Goal: Task Accomplishment & Management: Use online tool/utility

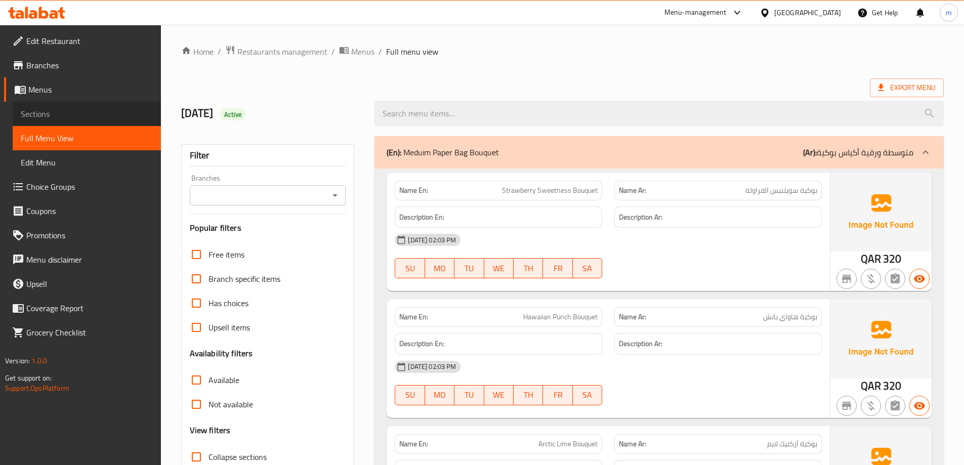
click at [42, 115] on span "Sections" at bounding box center [87, 114] width 132 height 12
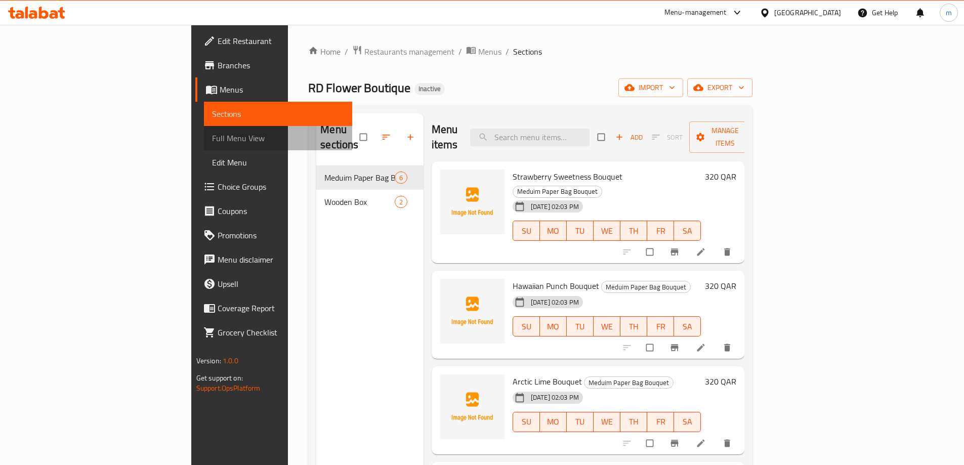
click at [212, 142] on span "Full Menu View" at bounding box center [278, 138] width 132 height 12
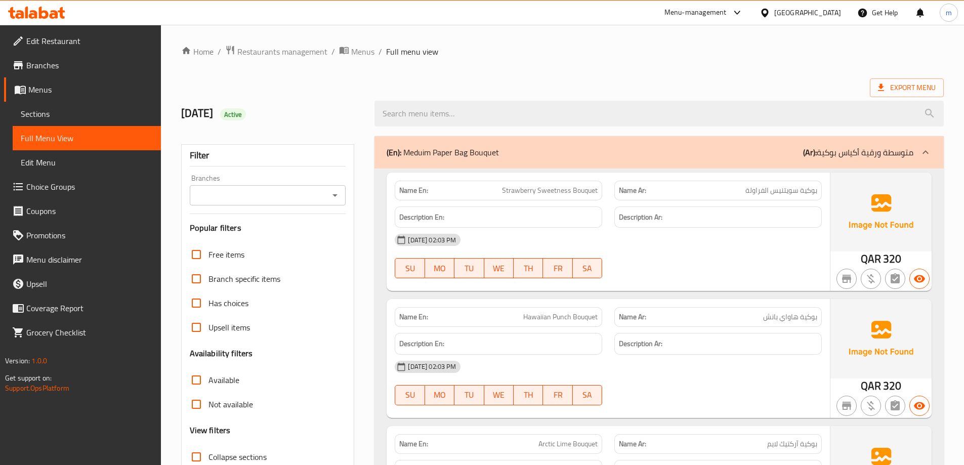
drag, startPoint x: 500, startPoint y: 149, endPoint x: 476, endPoint y: 154, distance: 24.3
click at [462, 154] on div "(En): Meduim Paper Bag Bouquet (Ar): متوسطة ورقية أكياس بوكية" at bounding box center [650, 152] width 527 height 12
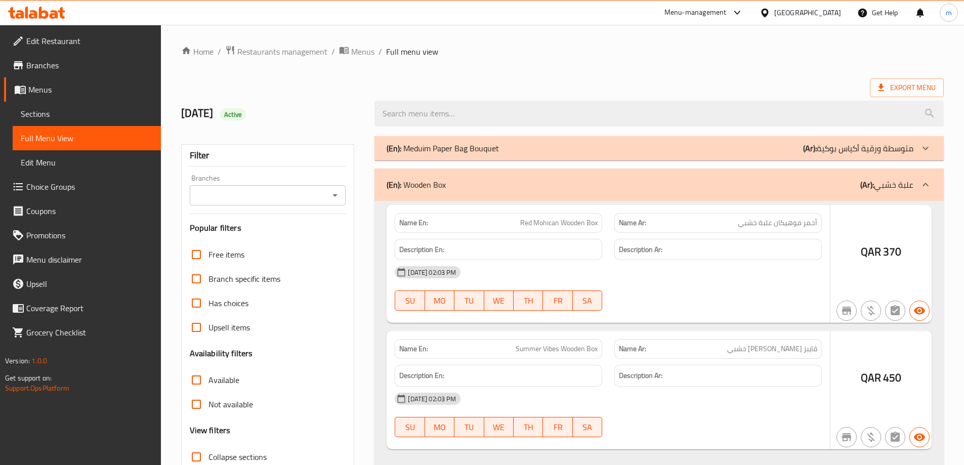
click at [493, 153] on p "(En): Meduim Paper Bag Bouquet" at bounding box center [443, 148] width 112 height 12
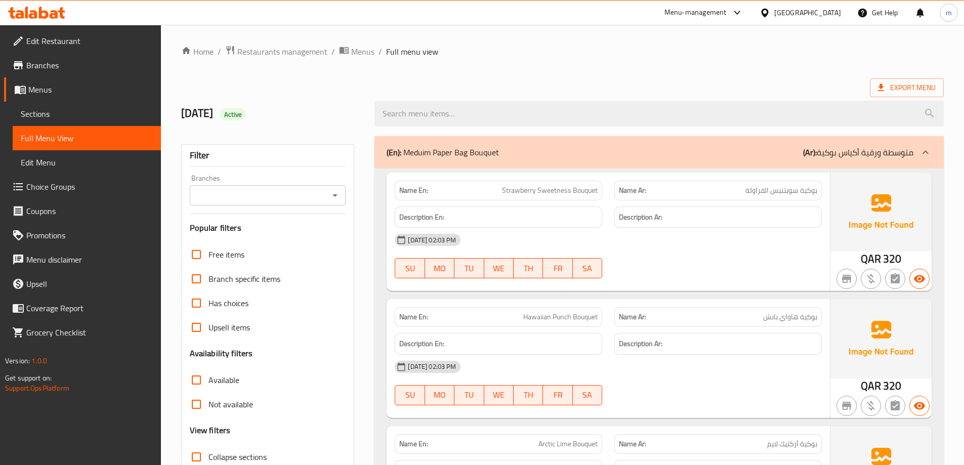
drag, startPoint x: 505, startPoint y: 150, endPoint x: 433, endPoint y: 155, distance: 72.1
click at [433, 155] on div "(En): Meduim Paper Bag Bouquet (Ar): متوسطة ورقية أكياس بوكية" at bounding box center [650, 152] width 527 height 12
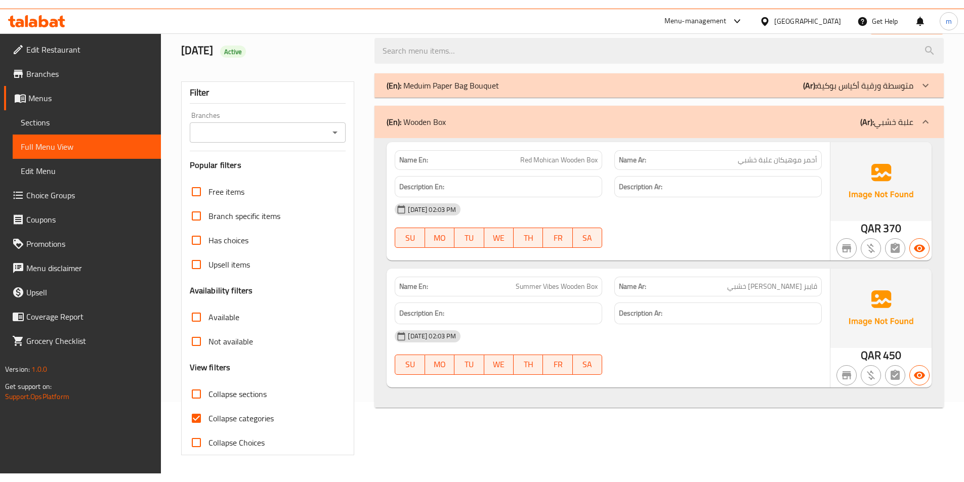
scroll to position [73, 0]
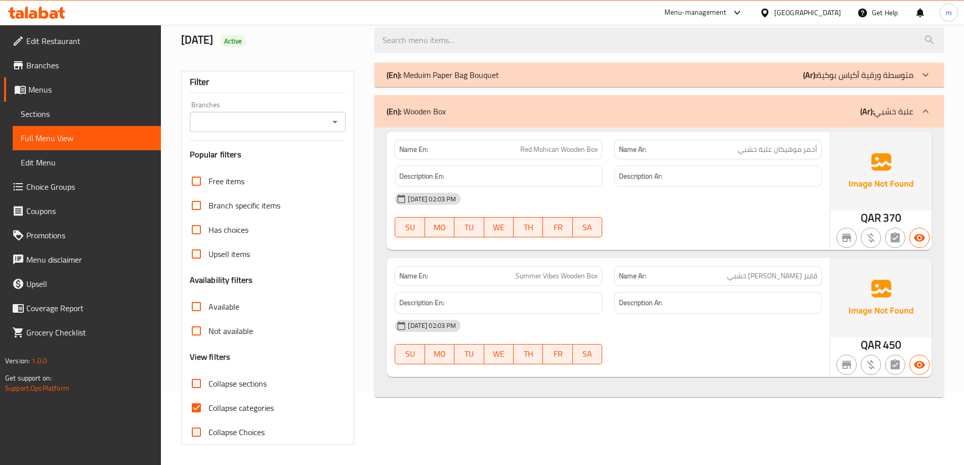
click at [527, 69] on div "(En): Meduim Paper Bag Bouquet (Ar): متوسطة ورقية أكياس بوكية" at bounding box center [650, 75] width 527 height 12
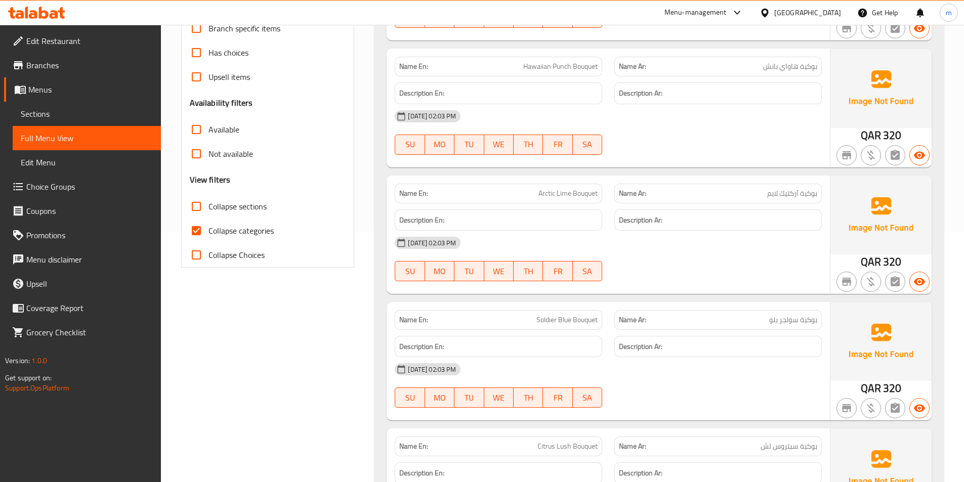
scroll to position [175, 0]
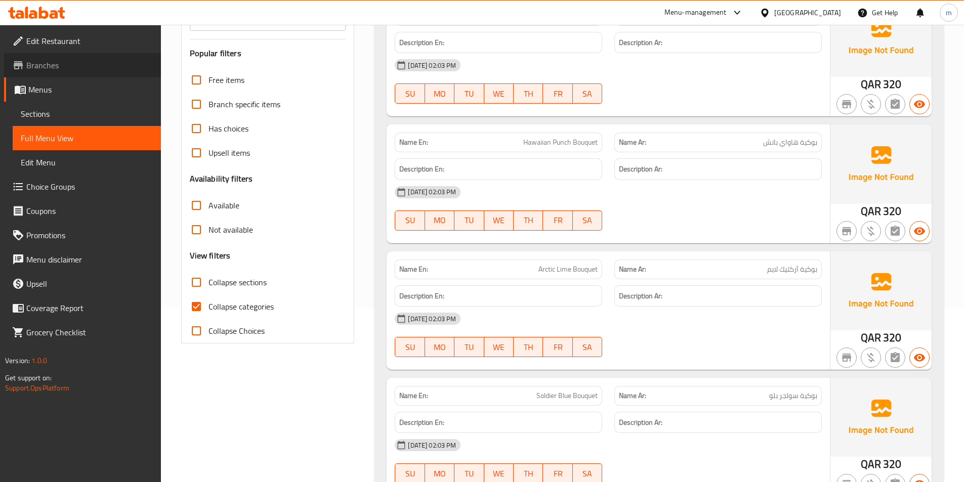
click at [82, 65] on span "Branches" at bounding box center [89, 65] width 127 height 12
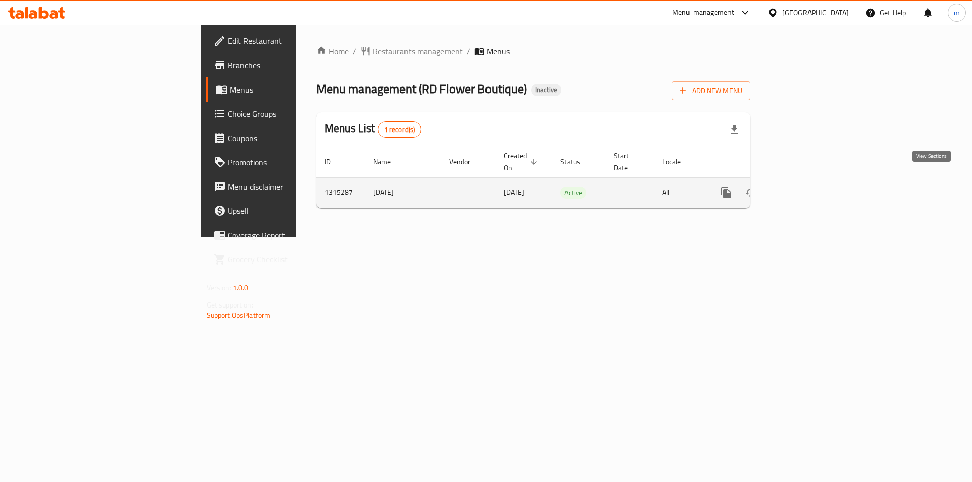
click at [805, 187] on icon "enhanced table" at bounding box center [799, 193] width 12 height 12
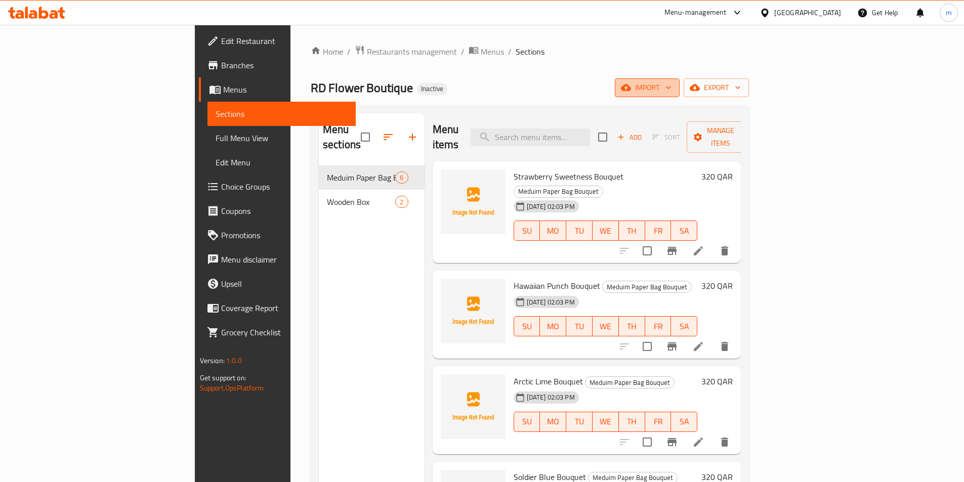
click at [680, 95] on button "import" at bounding box center [647, 87] width 65 height 19
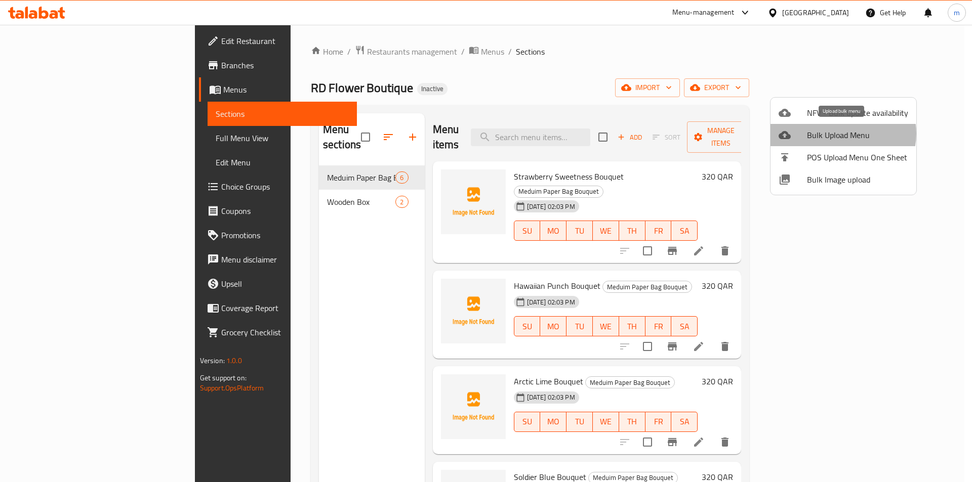
click at [842, 134] on span "Bulk Upload Menu" at bounding box center [857, 135] width 101 height 12
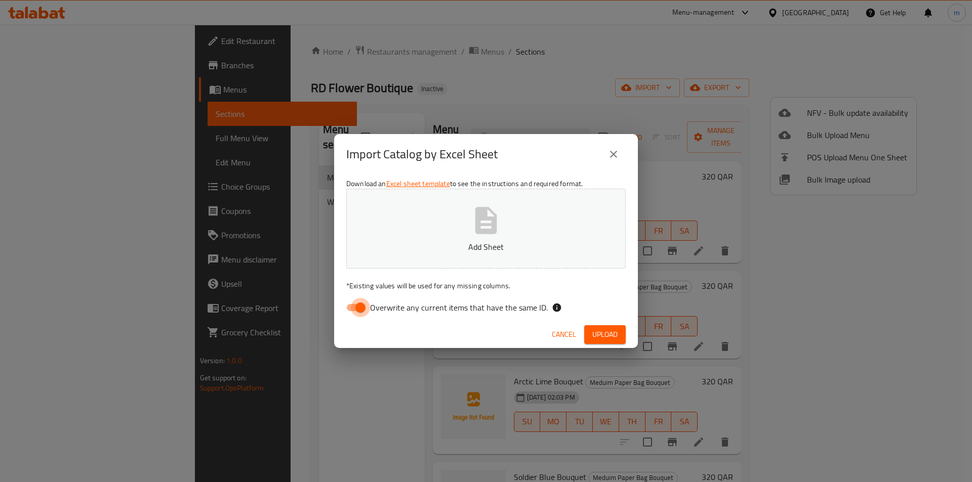
click at [354, 311] on input "Overwrite any current items that have the same ID." at bounding box center [361, 307] width 58 height 19
checkbox input "false"
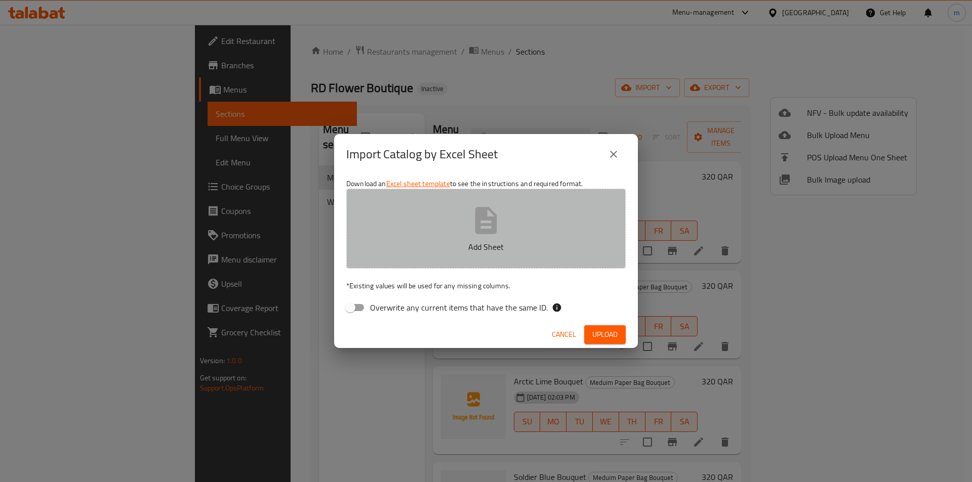
click at [562, 204] on button "Add Sheet" at bounding box center [485, 229] width 279 height 80
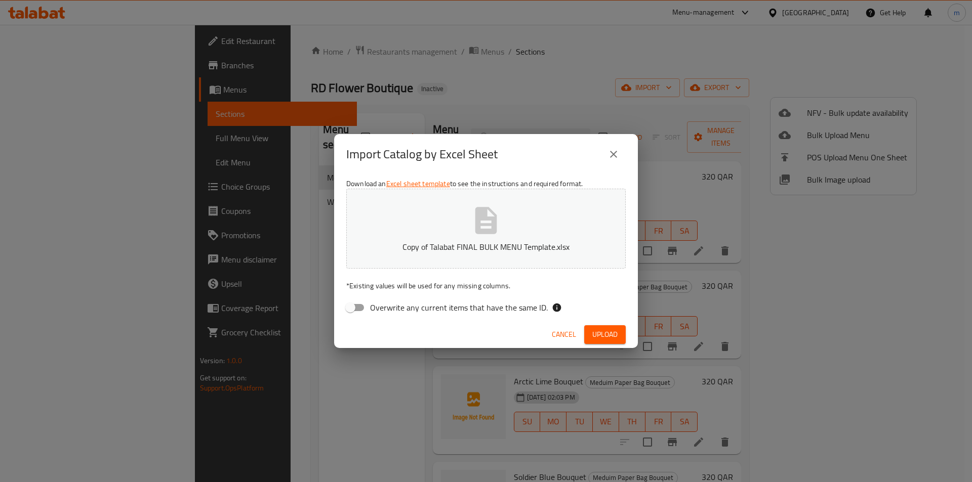
click at [605, 331] on span "Upload" at bounding box center [604, 335] width 25 height 13
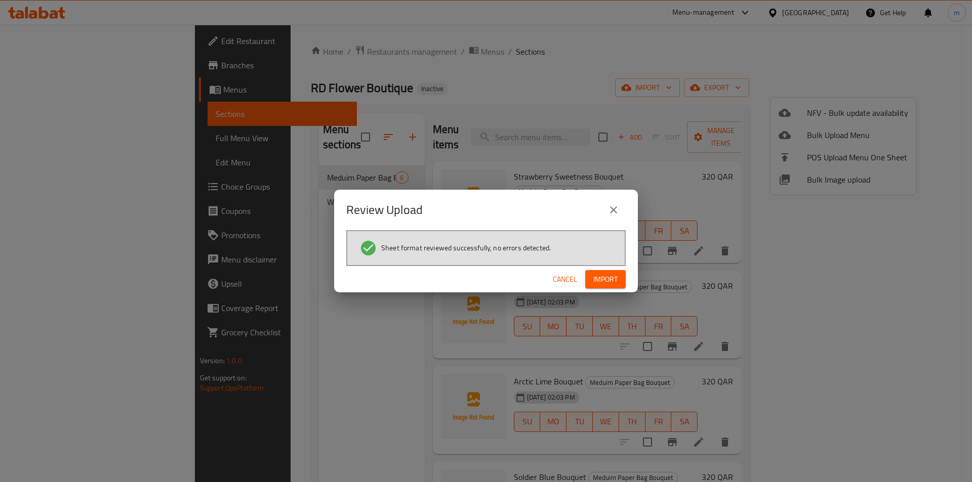
click at [615, 271] on button "Import" at bounding box center [605, 279] width 40 height 19
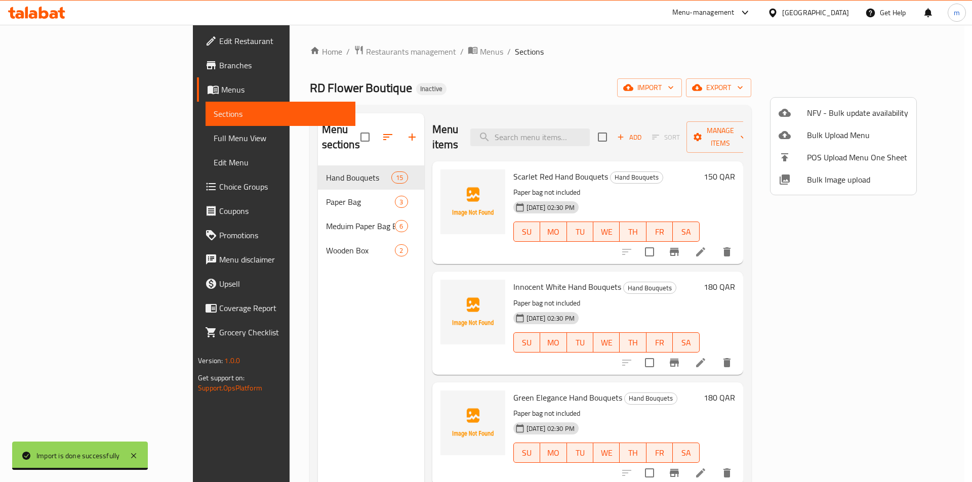
click at [257, 191] on div at bounding box center [486, 241] width 972 height 482
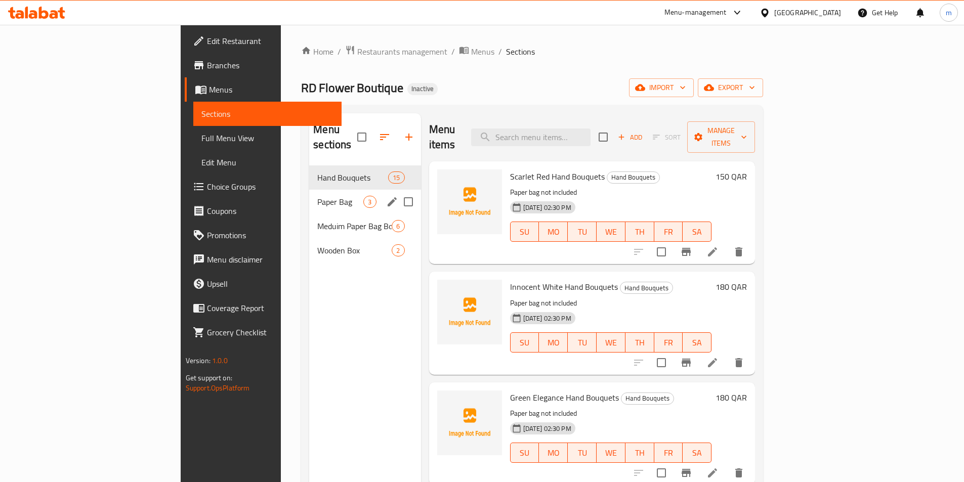
click at [309, 193] on div "Paper Bag 3" at bounding box center [364, 202] width 111 height 24
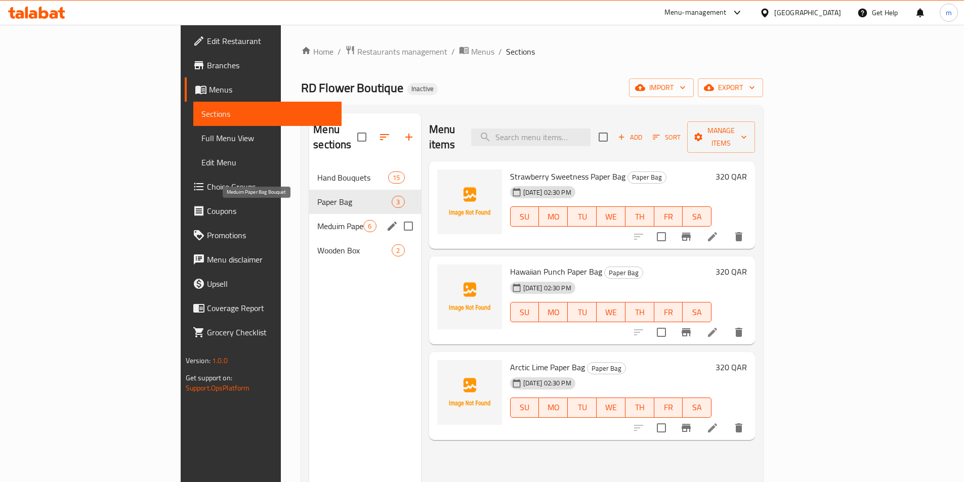
click at [317, 220] on span "Meduim Paper Bag Bouquet" at bounding box center [340, 226] width 46 height 12
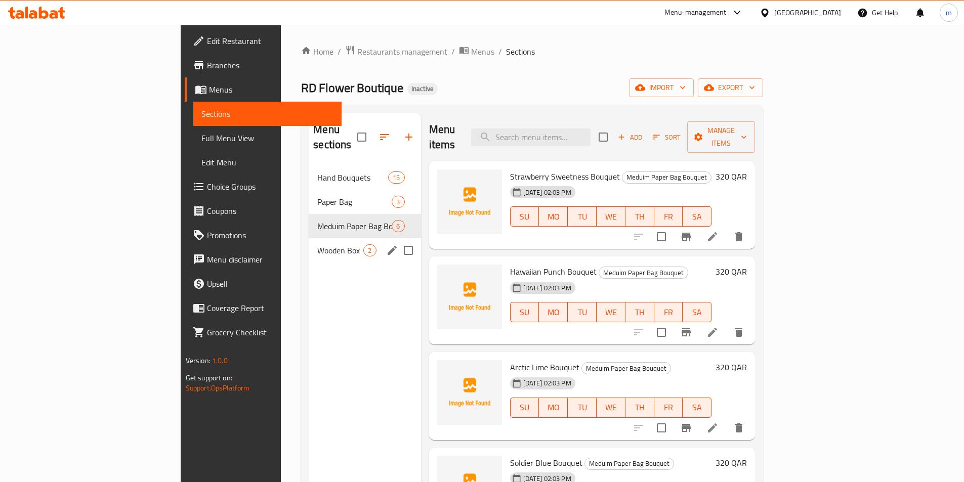
click at [309, 238] on div "Wooden Box 2" at bounding box center [364, 250] width 111 height 24
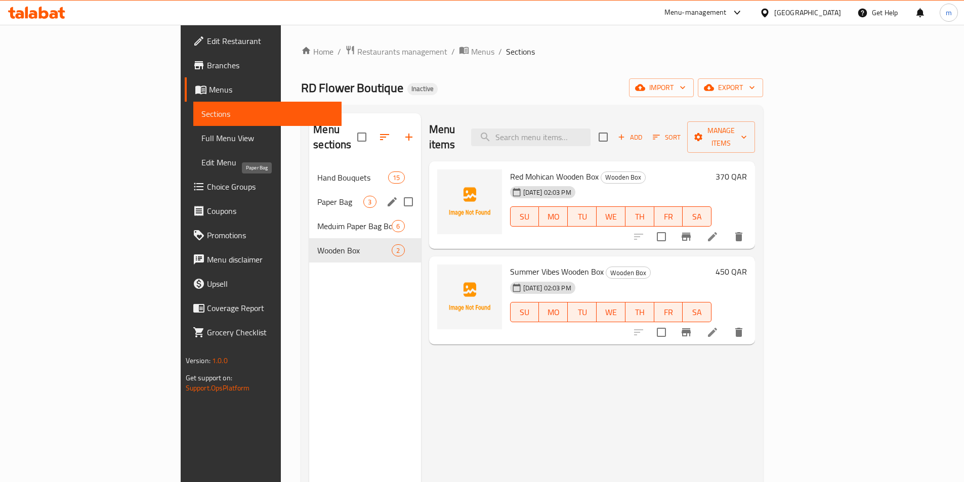
click at [317, 196] on span "Paper Bag" at bounding box center [340, 202] width 46 height 12
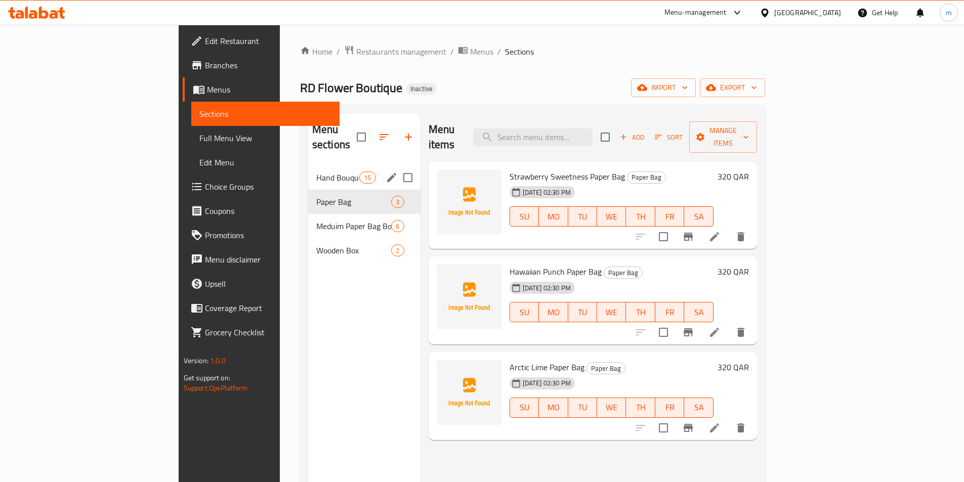
click at [308, 170] on div "Hand Bouquets 15" at bounding box center [364, 178] width 112 height 24
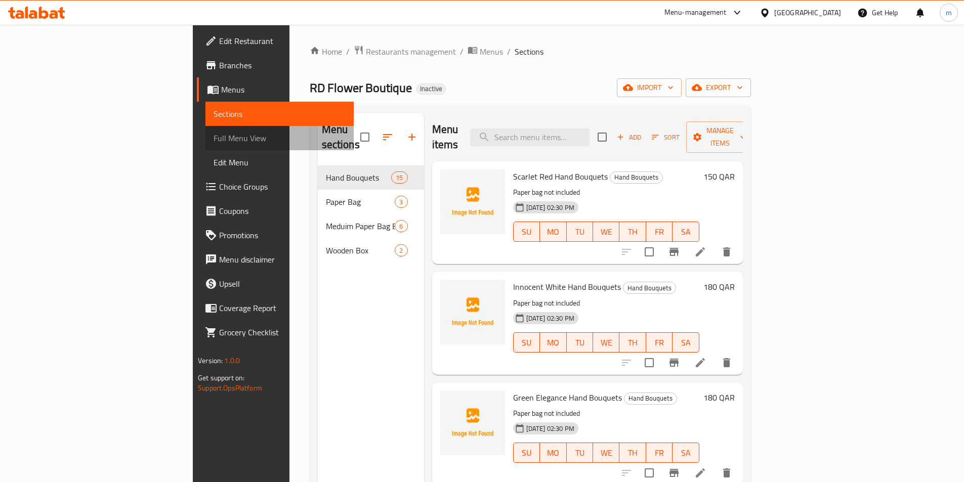
click at [214, 143] on span "Full Menu View" at bounding box center [280, 138] width 132 height 12
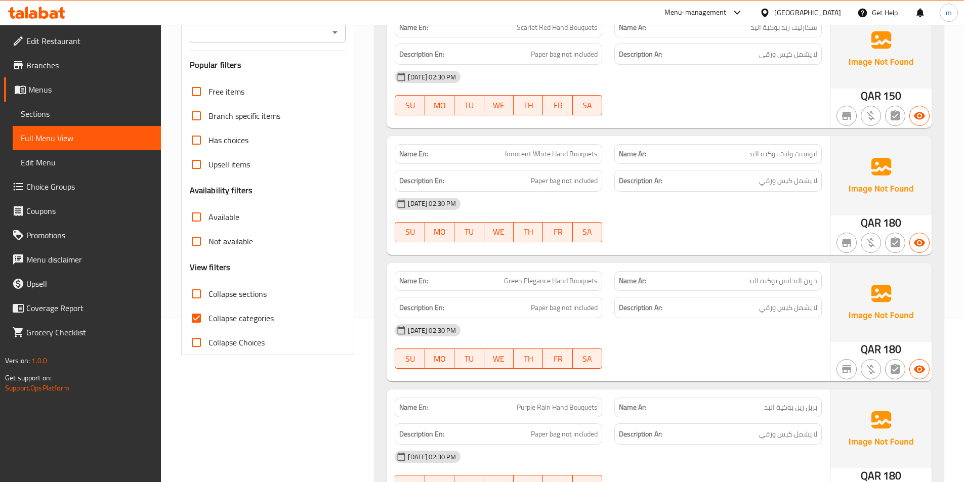
scroll to position [202, 0]
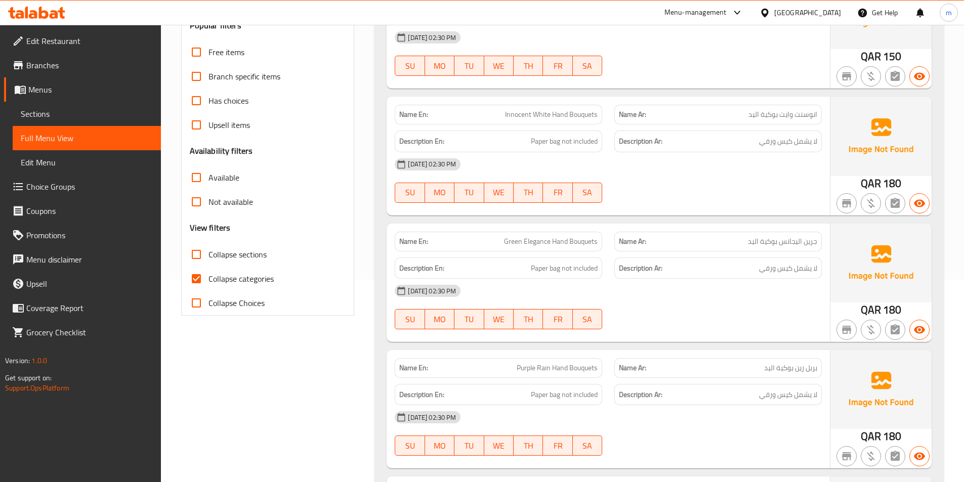
click at [234, 275] on span "Collapse categories" at bounding box center [241, 279] width 65 height 12
click at [209, 275] on input "Collapse categories" at bounding box center [196, 279] width 24 height 24
click at [234, 275] on span "Collapse categories" at bounding box center [241, 279] width 65 height 12
click at [209, 275] on input "Collapse categories" at bounding box center [196, 279] width 24 height 24
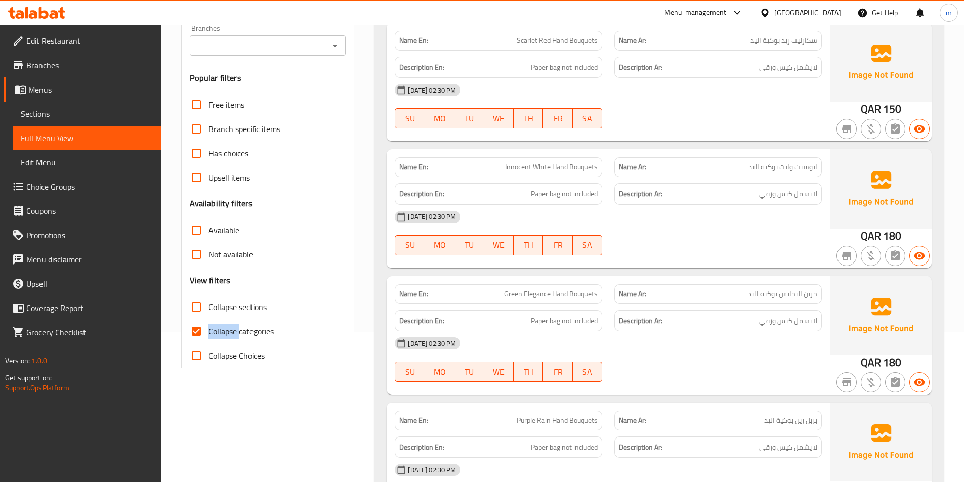
scroll to position [152, 0]
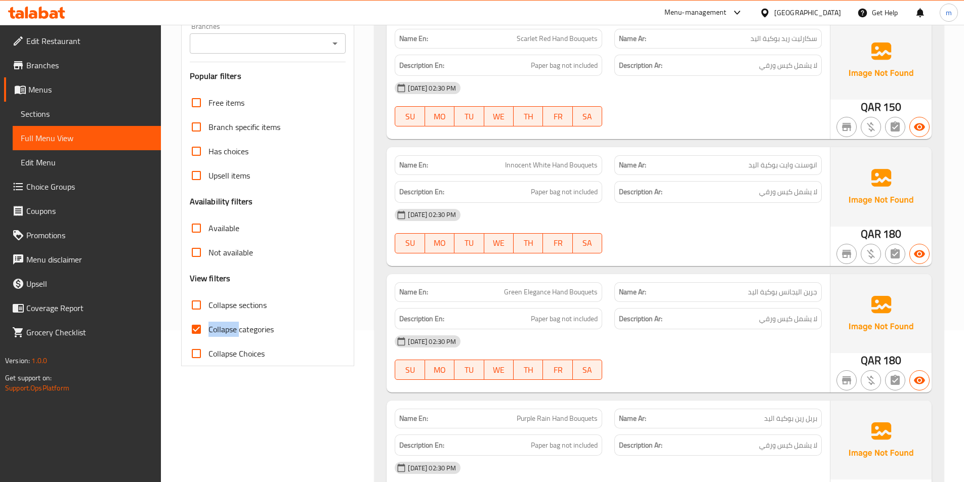
click at [191, 327] on input "Collapse categories" at bounding box center [196, 329] width 24 height 24
checkbox input "false"
click at [35, 111] on span "Sections" at bounding box center [87, 114] width 132 height 12
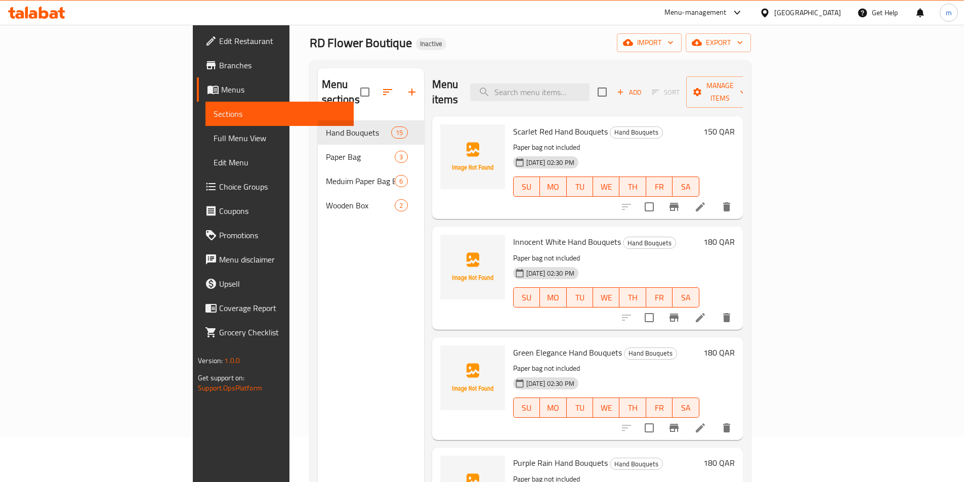
scroll to position [40, 0]
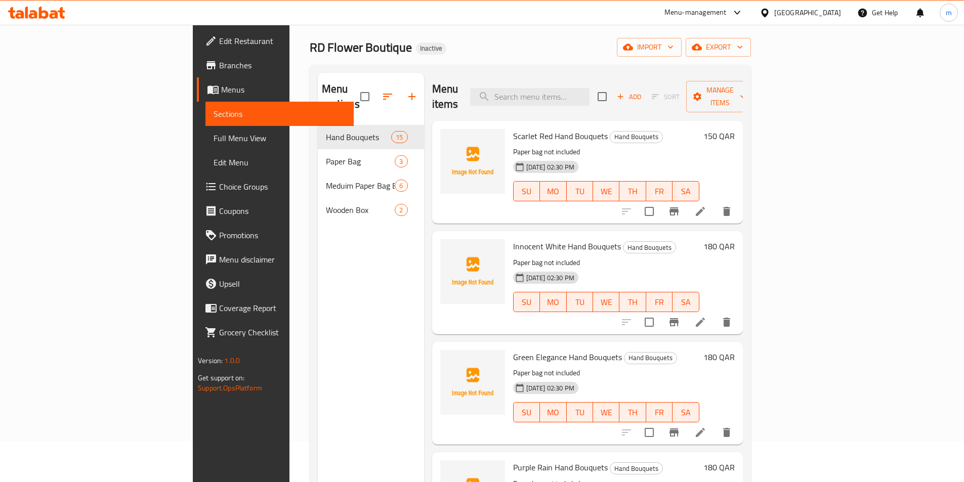
click at [206, 148] on link "Full Menu View" at bounding box center [280, 138] width 148 height 24
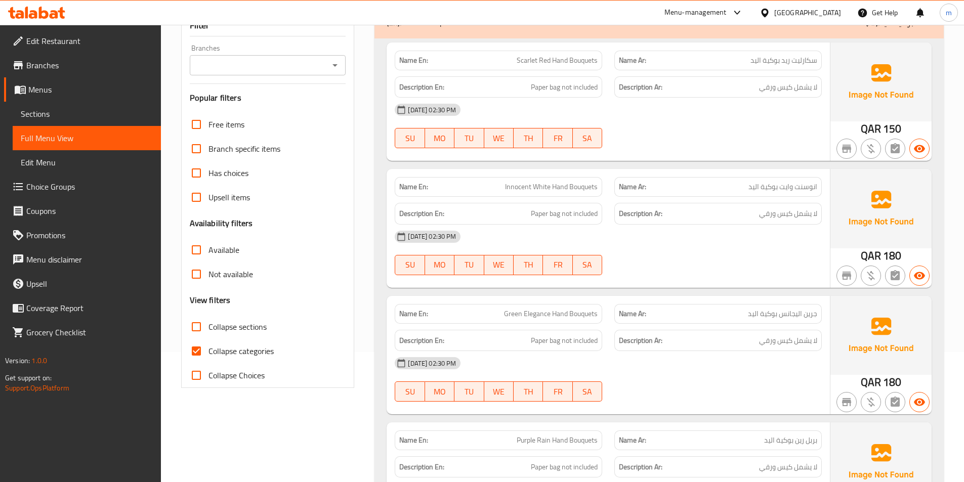
scroll to position [243, 0]
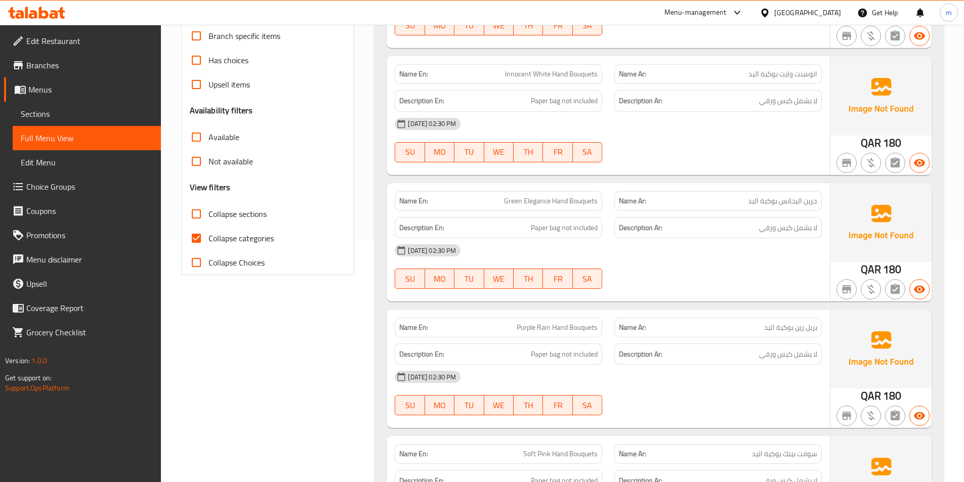
click at [194, 241] on input "Collapse categories" at bounding box center [196, 238] width 24 height 24
checkbox input "false"
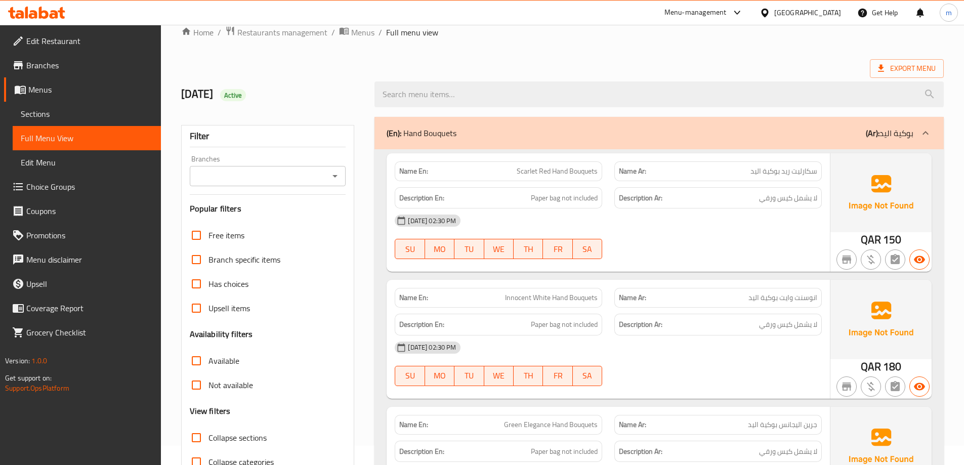
scroll to position [0, 0]
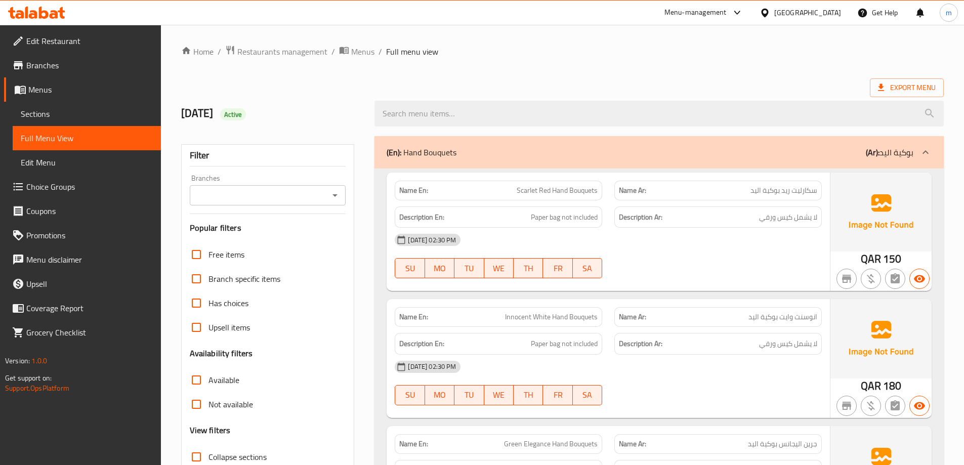
click at [809, 16] on div "[GEOGRAPHIC_DATA]" at bounding box center [808, 12] width 67 height 11
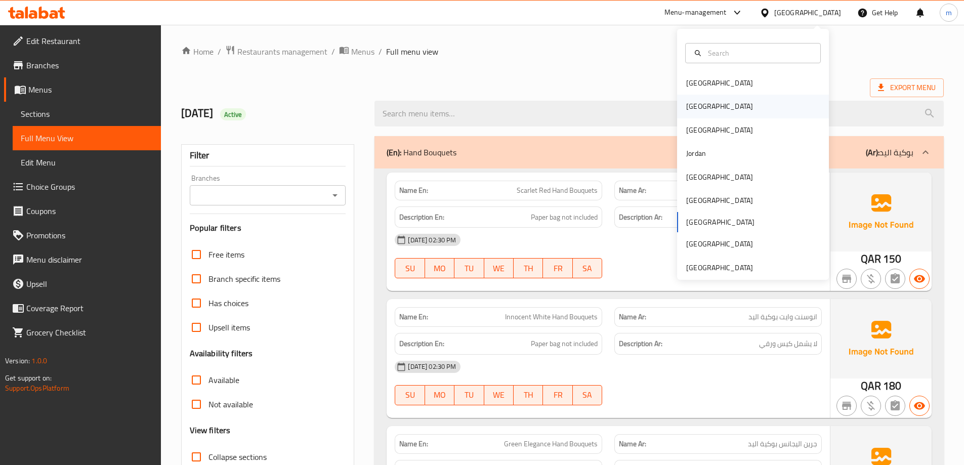
click at [726, 111] on div "Egypt" at bounding box center [753, 106] width 152 height 23
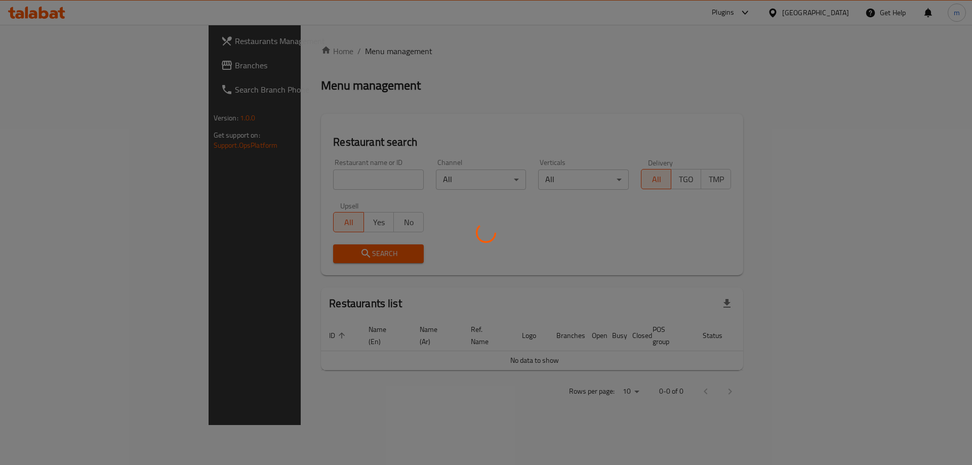
click at [749, 11] on div at bounding box center [486, 232] width 972 height 465
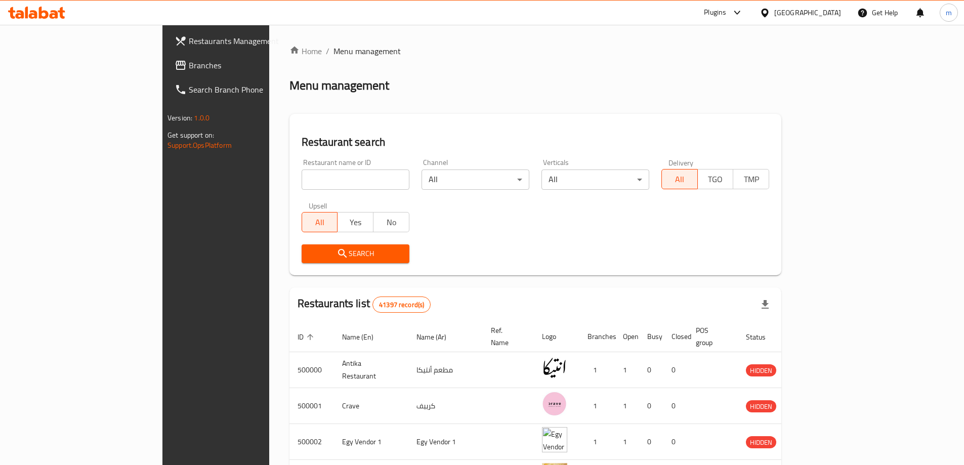
click at [726, 11] on div "Plugins" at bounding box center [715, 13] width 22 height 12
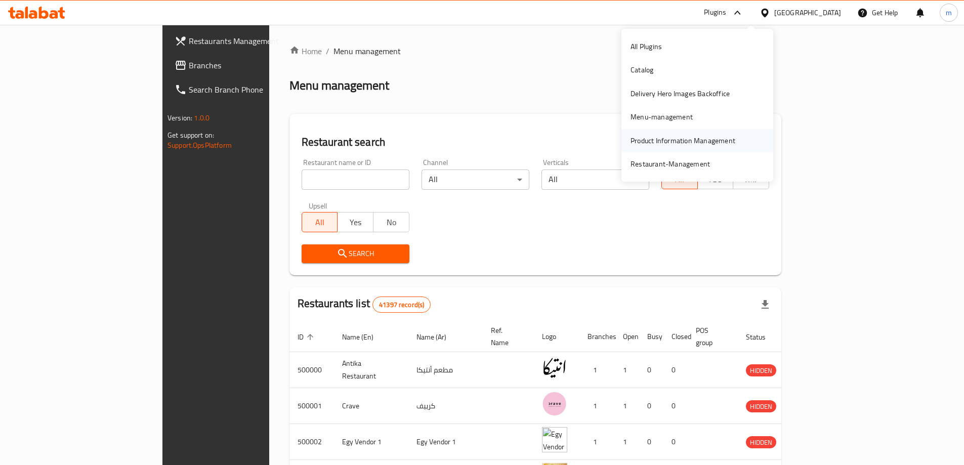
click at [657, 146] on div "Product Information Management" at bounding box center [683, 140] width 105 height 11
